Goal: Check status: Check status

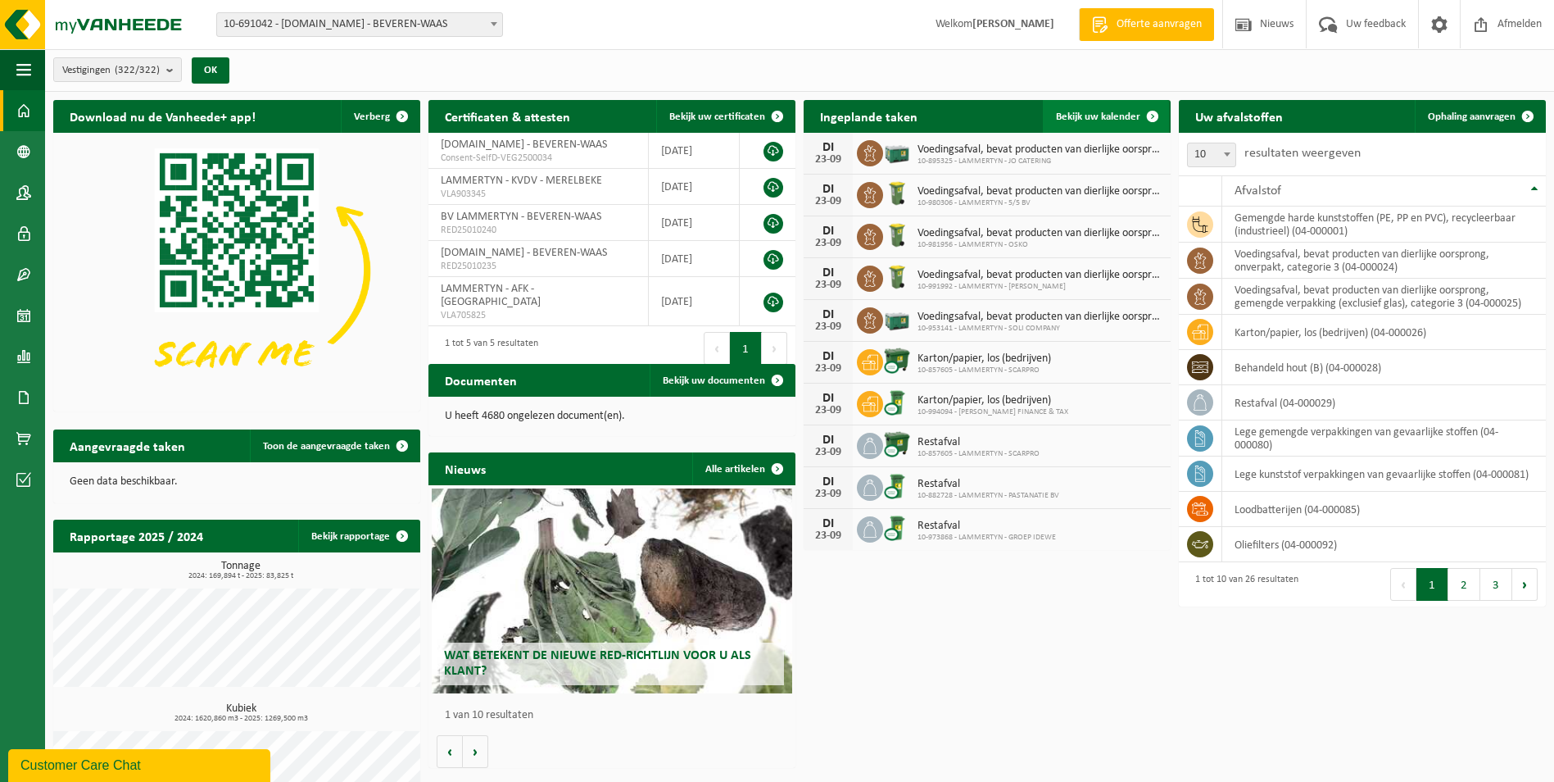
click at [1118, 111] on span "Bekijk uw kalender" at bounding box center [1098, 116] width 84 height 11
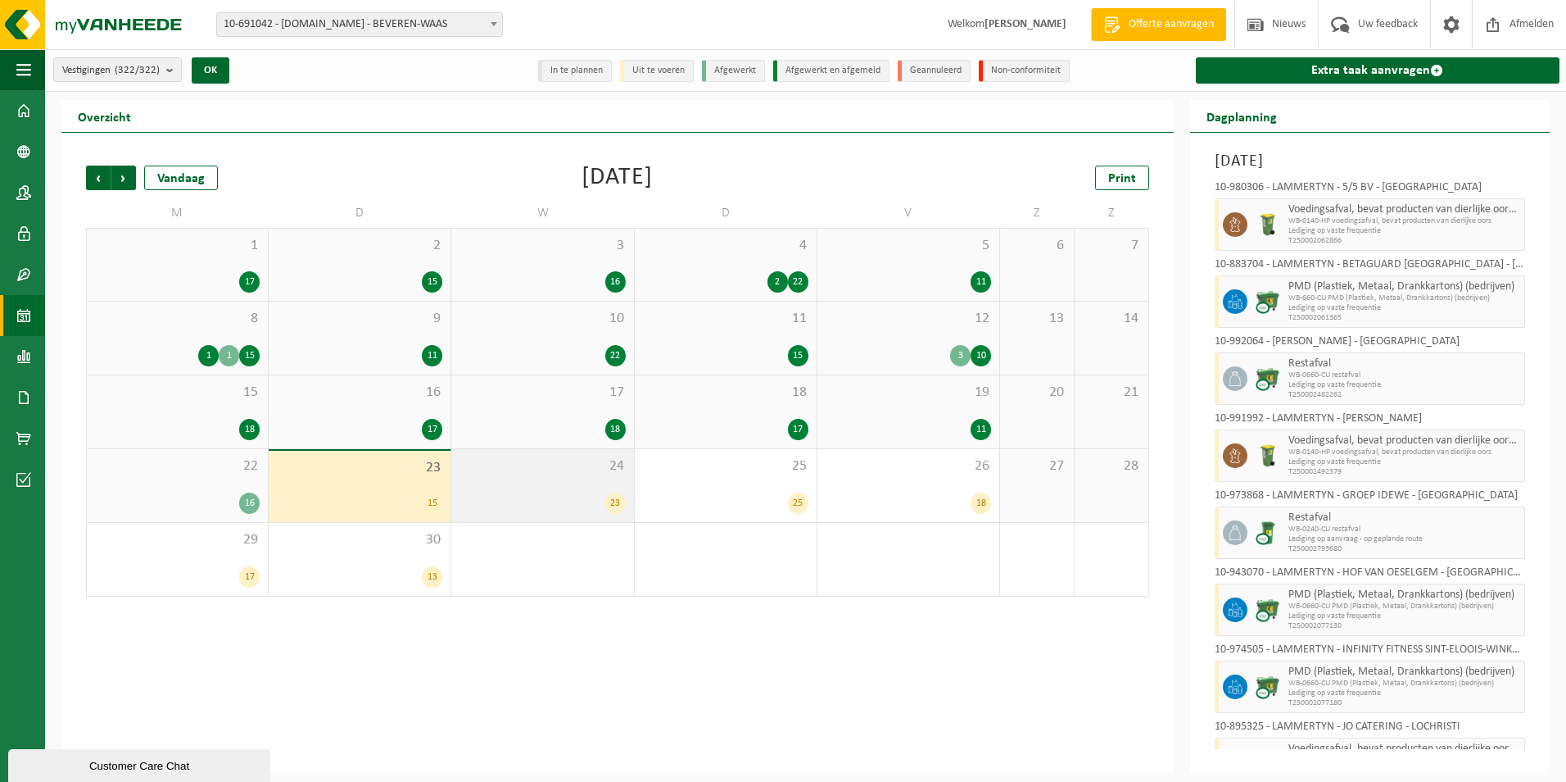
click at [528, 478] on div "24 23" at bounding box center [542, 485] width 182 height 73
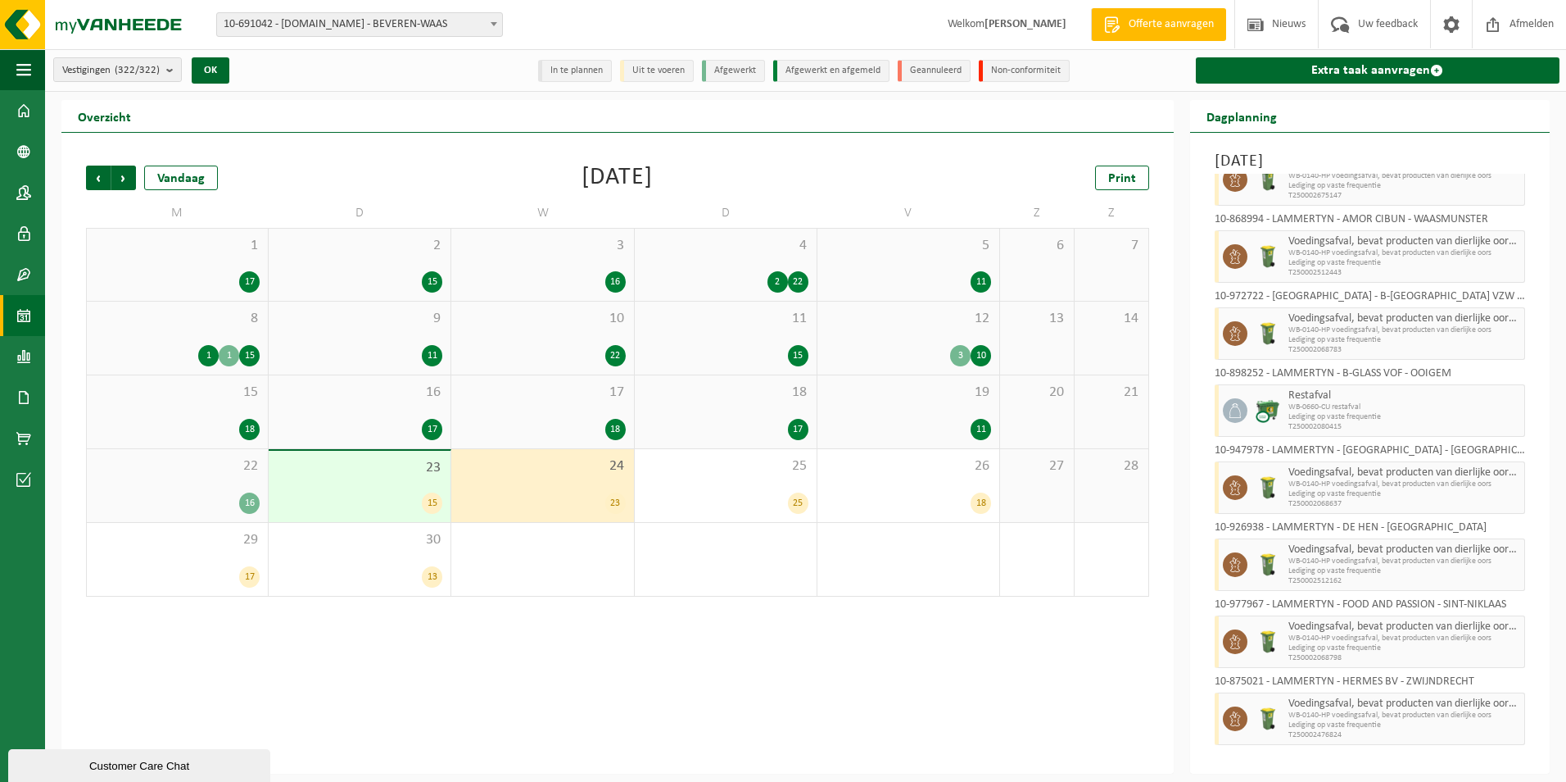
scroll to position [111, 0]
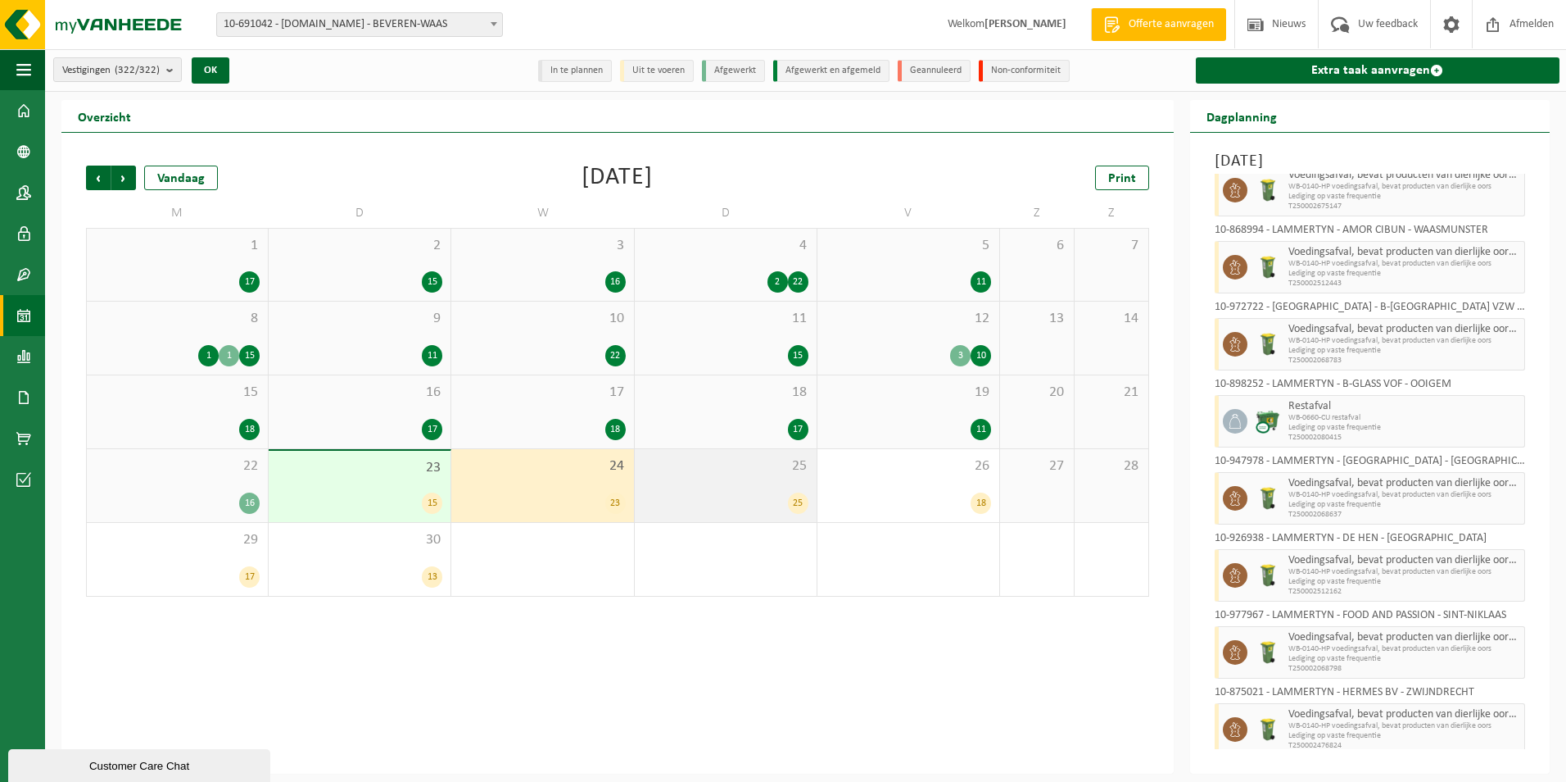
drag, startPoint x: 567, startPoint y: 467, endPoint x: 777, endPoint y: 464, distance: 210.6
click at [567, 466] on span "24" at bounding box center [542, 466] width 165 height 18
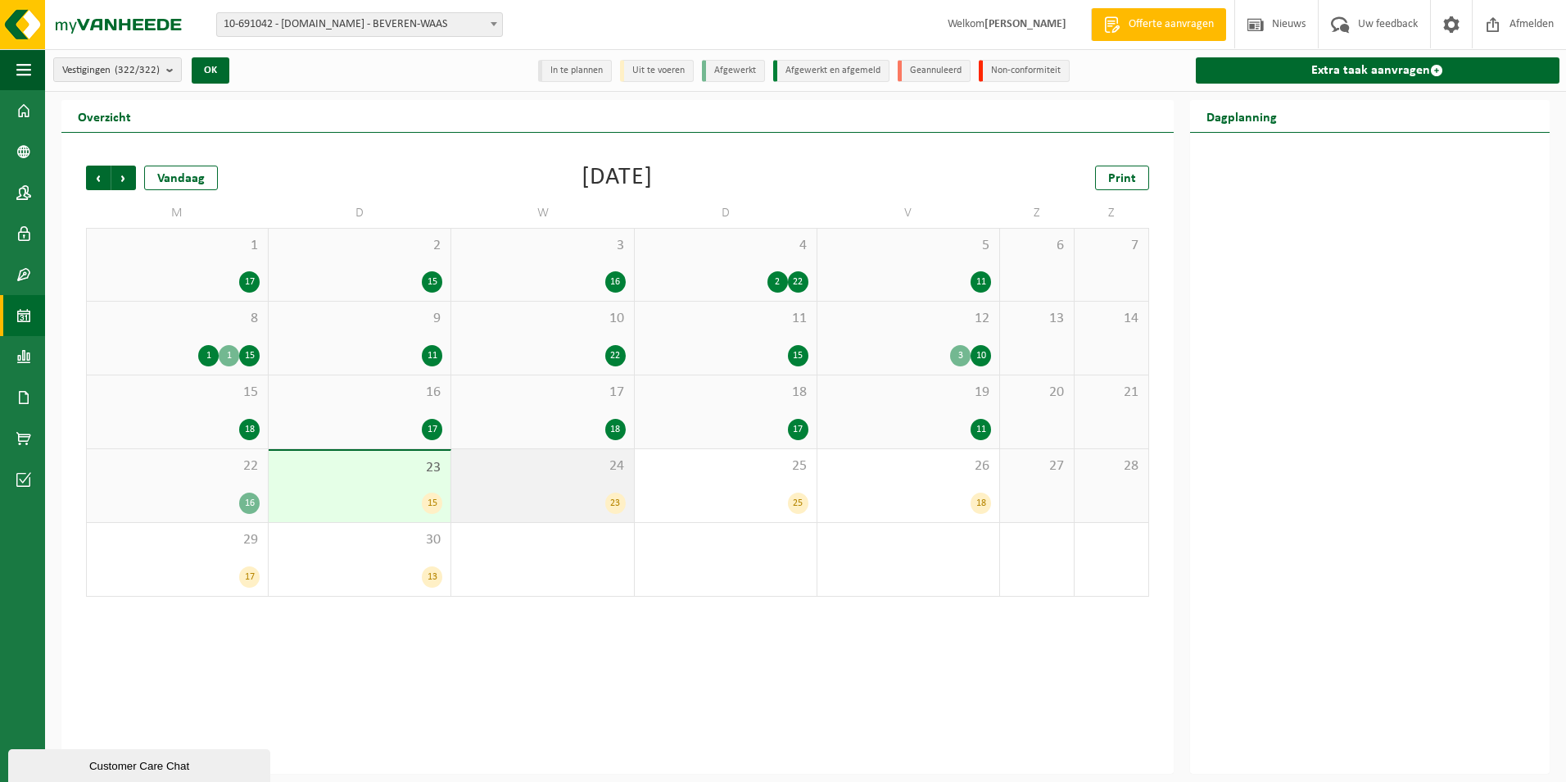
click at [612, 485] on div "24 23" at bounding box center [542, 485] width 182 height 73
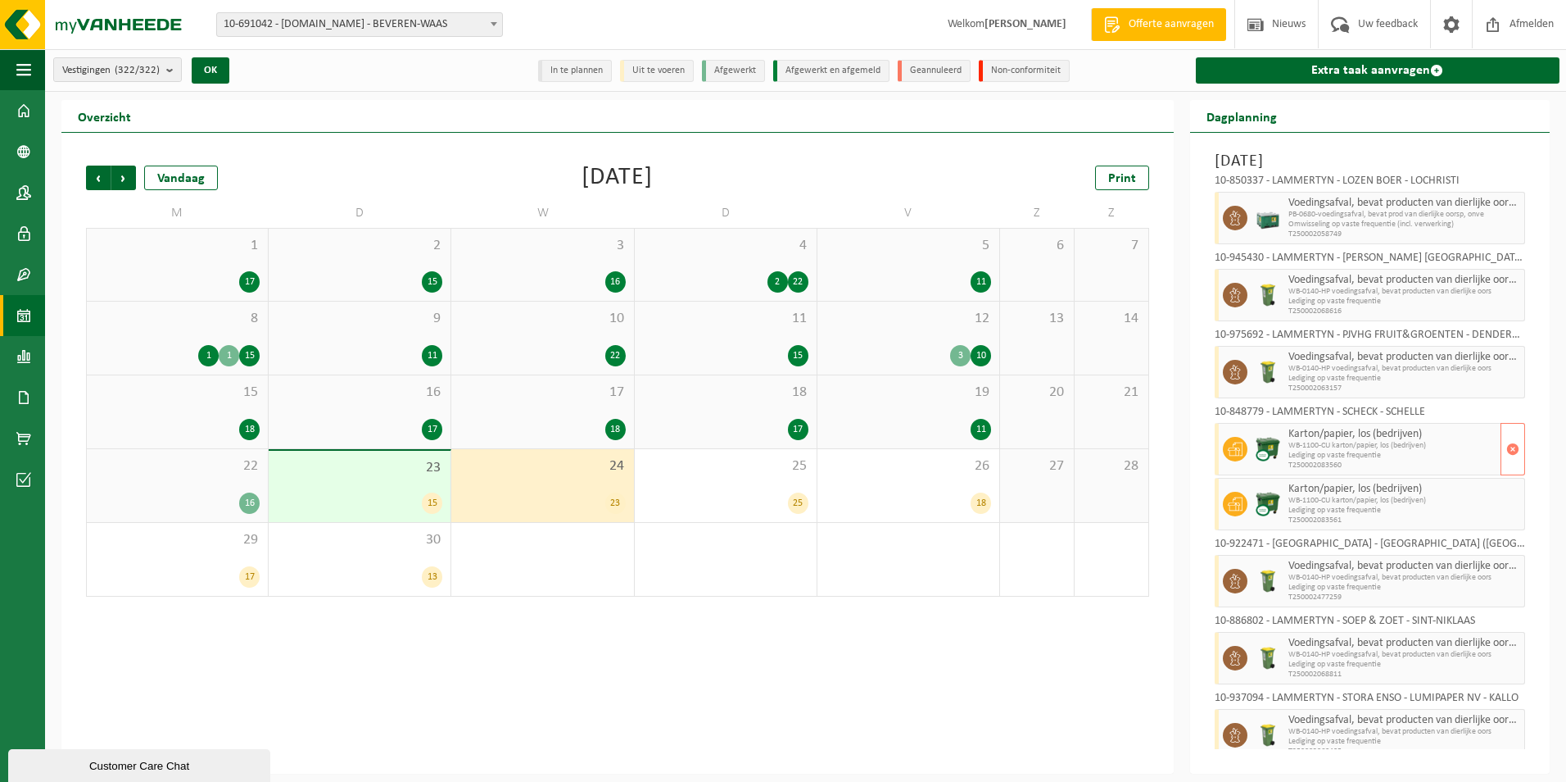
scroll to position [1176, 0]
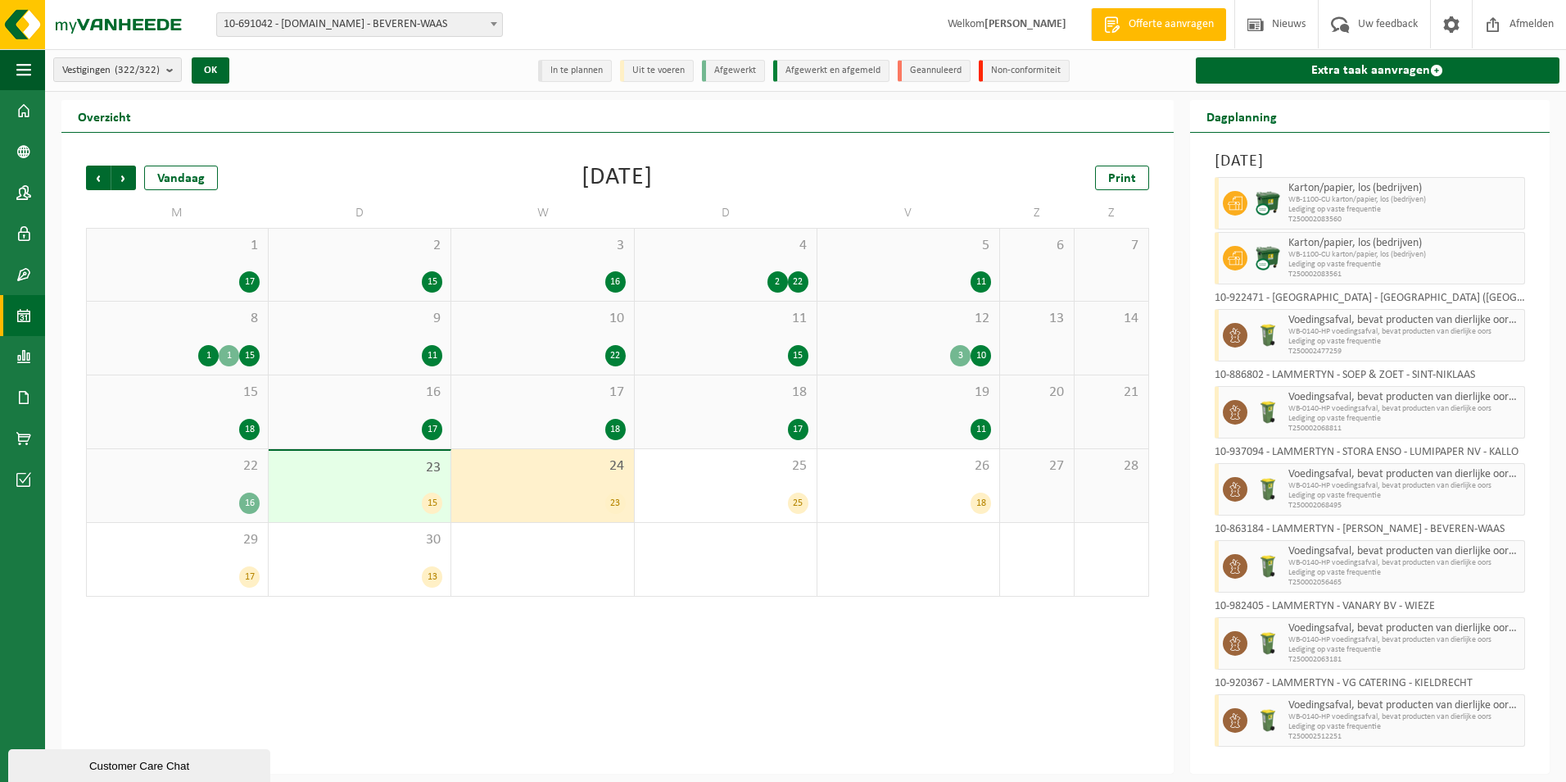
click at [547, 481] on div "24 23" at bounding box center [542, 485] width 182 height 73
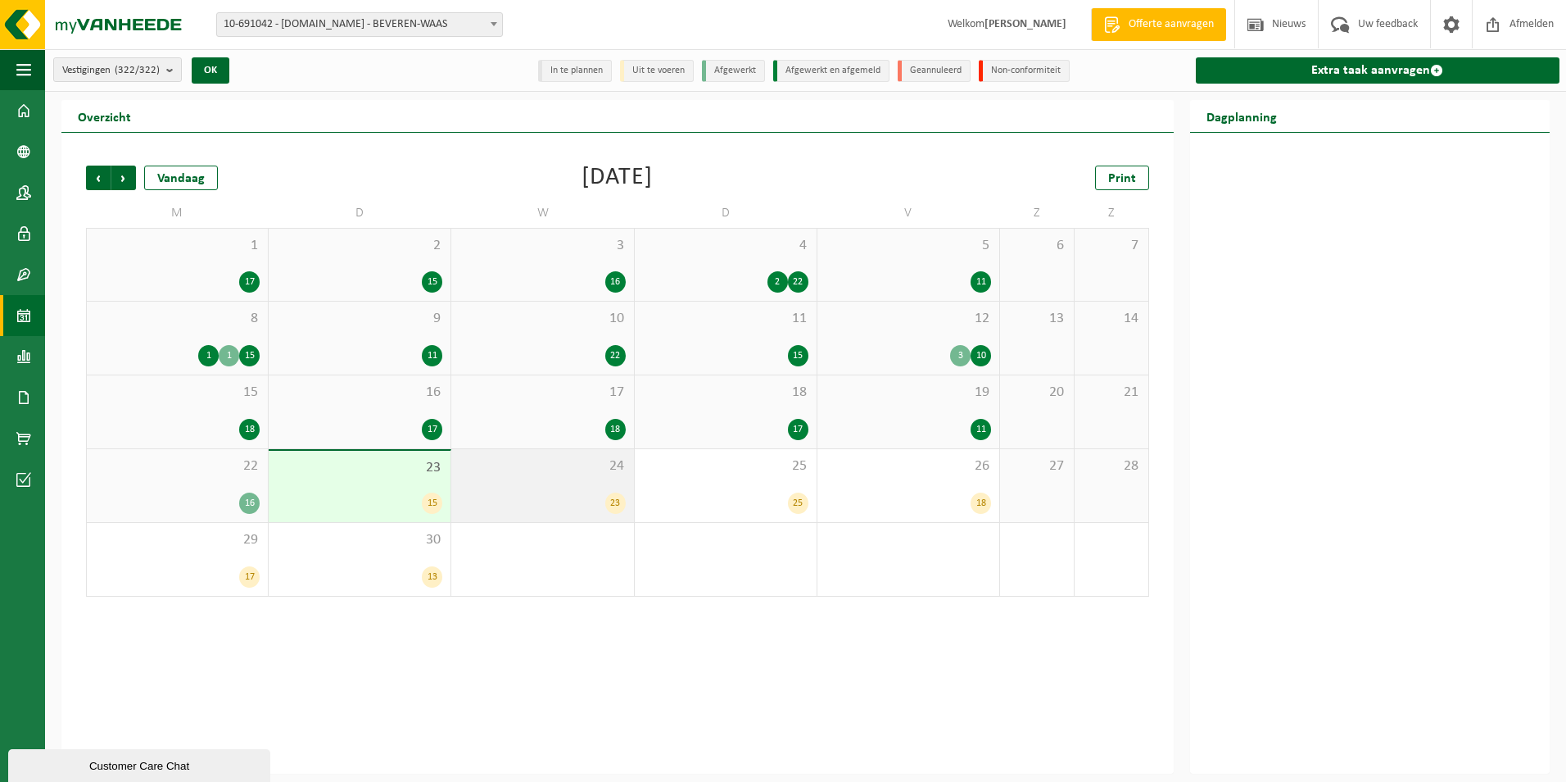
click at [569, 470] on span "24" at bounding box center [542, 466] width 165 height 18
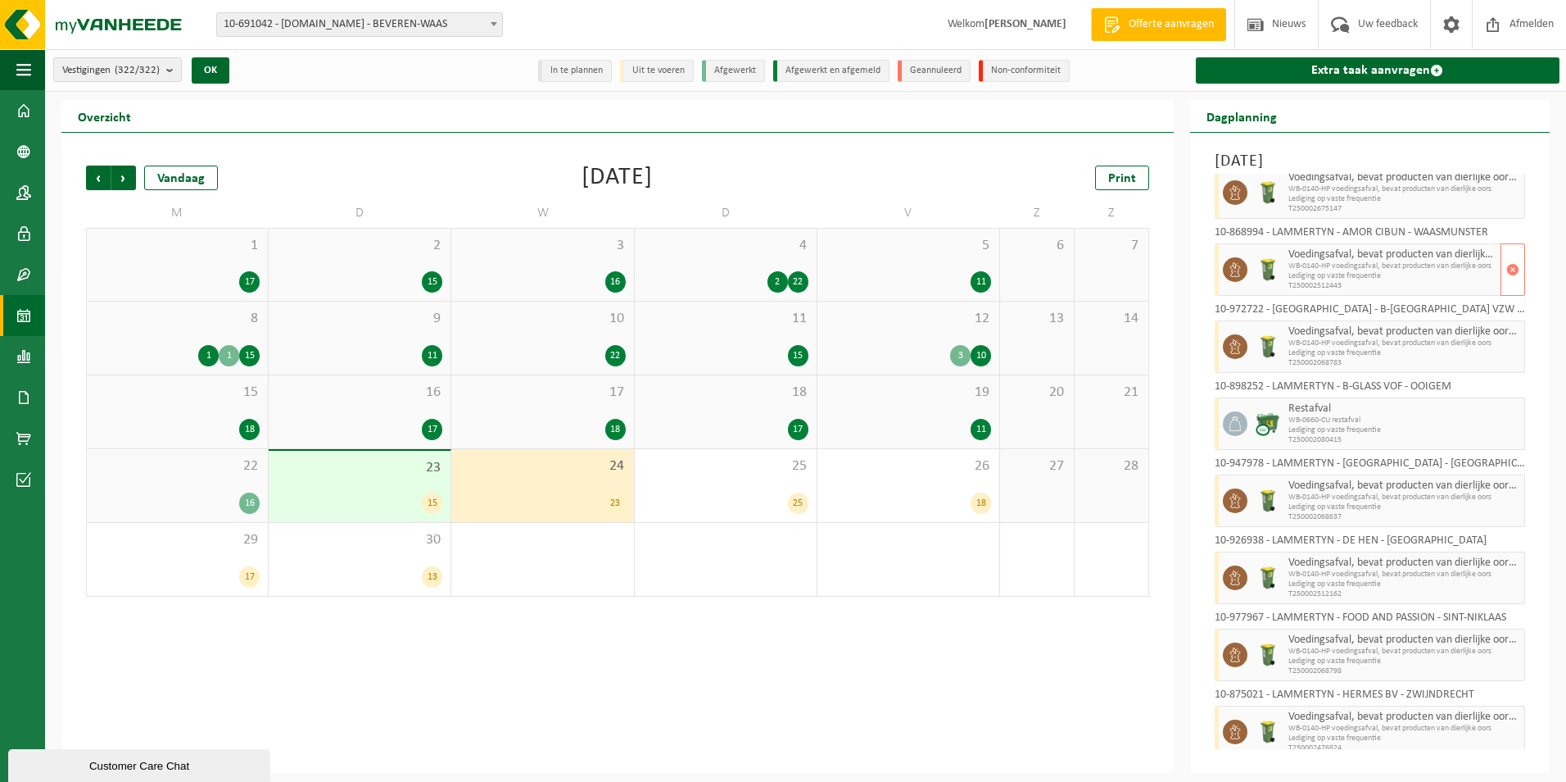
scroll to position [0, 0]
